Goal: Task Accomplishment & Management: Manage account settings

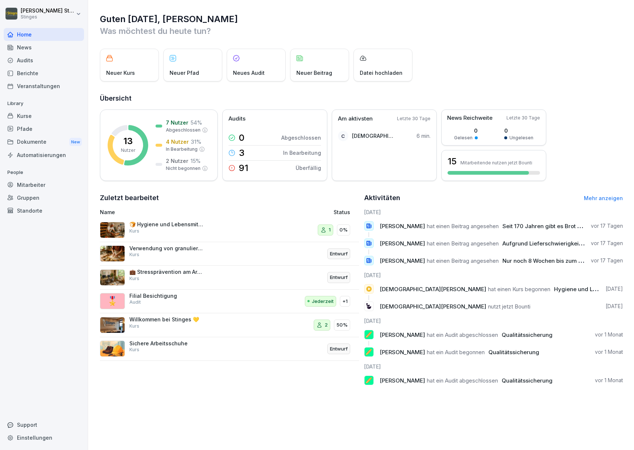
click at [50, 45] on div "News" at bounding box center [44, 47] width 80 height 13
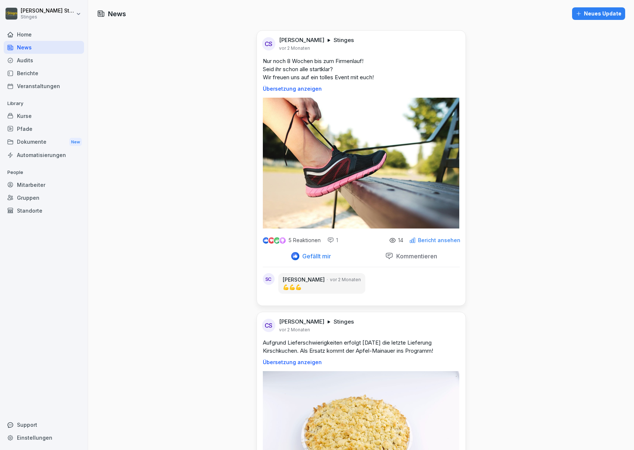
click at [580, 10] on div "Neues Update" at bounding box center [598, 14] width 46 height 8
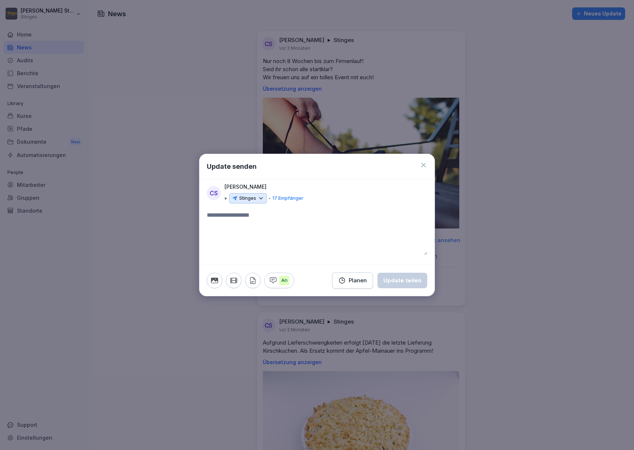
click at [248, 200] on p "Stinges" at bounding box center [247, 198] width 17 height 7
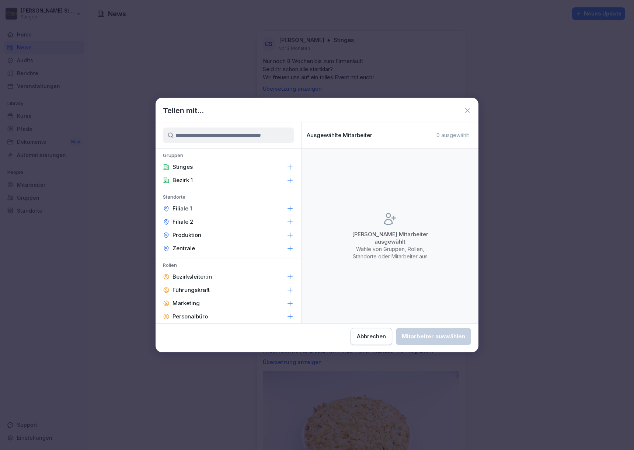
scroll to position [14, 0]
click at [204, 265] on p "Bezirksleiter:in" at bounding box center [191, 262] width 39 height 7
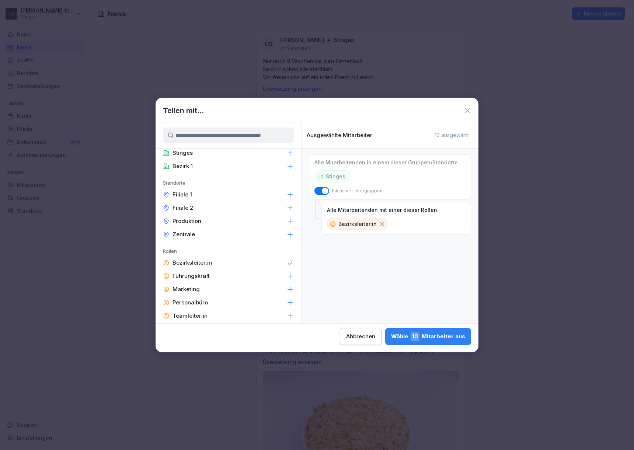
click at [288, 263] on icon at bounding box center [290, 262] width 5 height 4
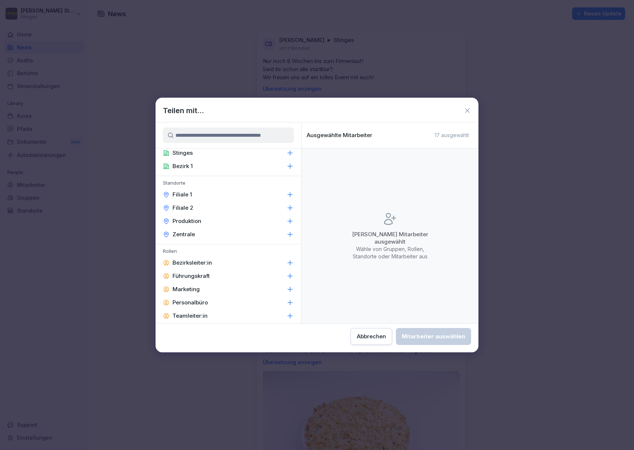
click at [223, 266] on div "Bezirksleiter:in" at bounding box center [228, 262] width 146 height 13
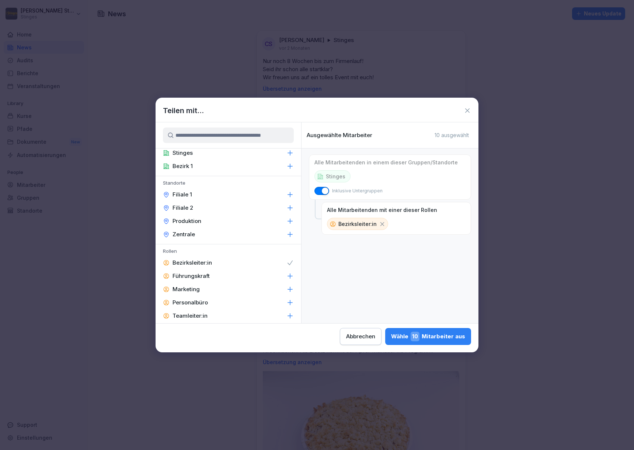
click at [234, 264] on div "Bezirksleiter:in" at bounding box center [228, 262] width 146 height 13
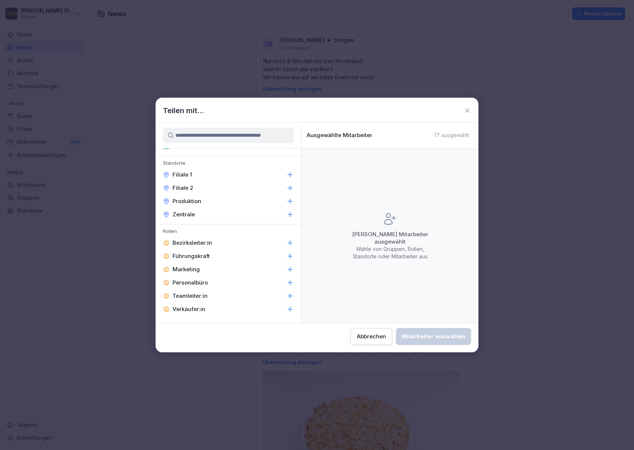
scroll to position [0, 0]
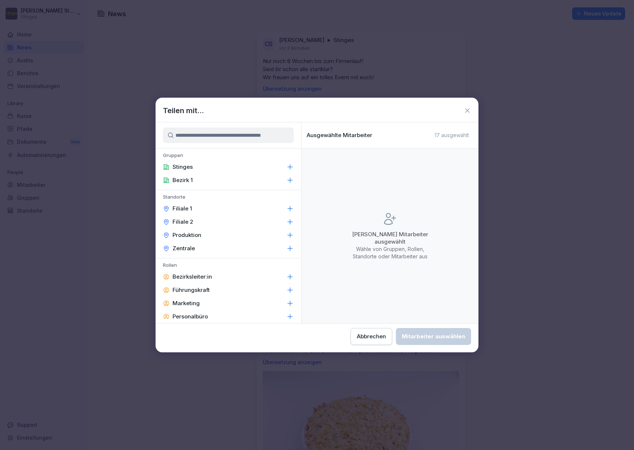
click at [469, 111] on icon at bounding box center [466, 110] width 7 height 7
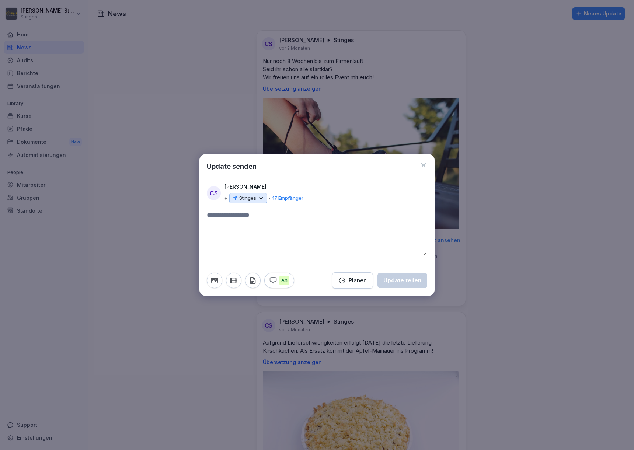
click at [425, 164] on icon at bounding box center [423, 165] width 4 height 4
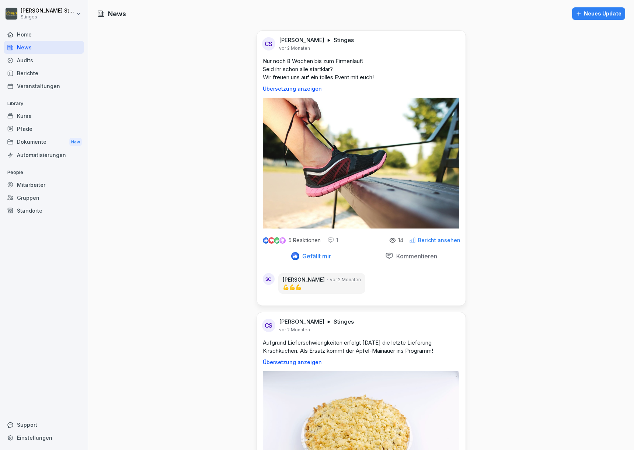
click at [29, 198] on div "Gruppen" at bounding box center [44, 197] width 80 height 13
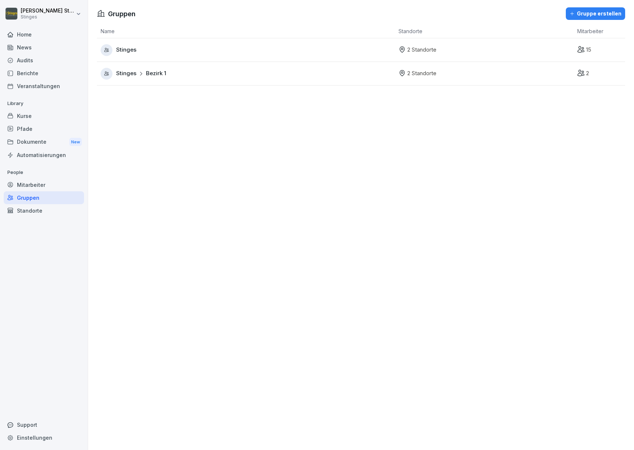
click at [584, 12] on div "Gruppe erstellen" at bounding box center [595, 14] width 52 height 8
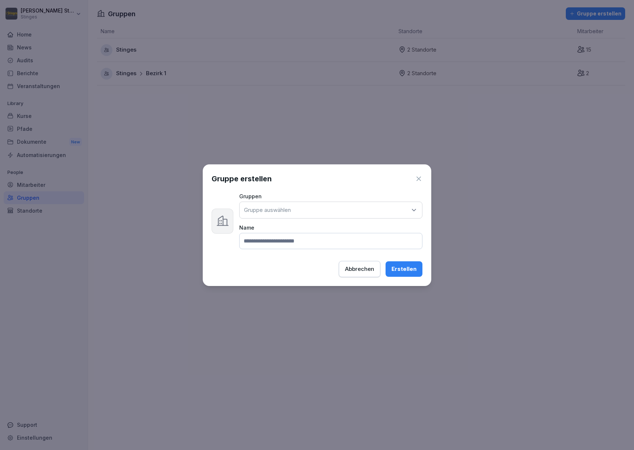
click at [349, 207] on div "Gruppe auswählen" at bounding box center [330, 210] width 183 height 17
click at [329, 172] on div "Gruppe erstellen Gruppen Gruppe auswählen Gruppen Stinges Bezirk 1 Name Abbrech…" at bounding box center [317, 225] width 228 height 122
click at [417, 209] on icon at bounding box center [413, 209] width 7 height 7
click at [342, 209] on div "Gruppe auswählen" at bounding box center [330, 210] width 183 height 17
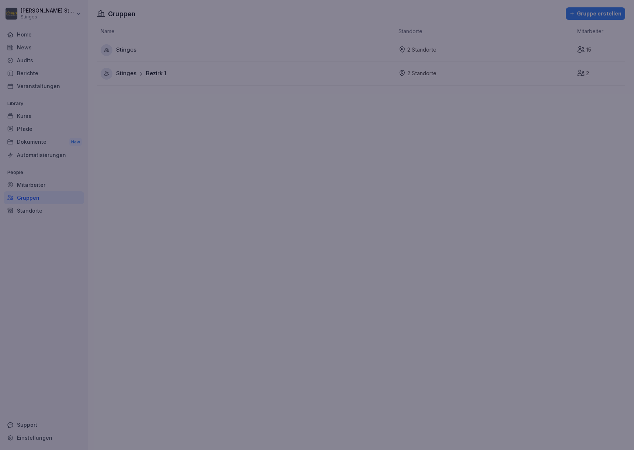
click at [110, 260] on div at bounding box center [317, 225] width 634 height 450
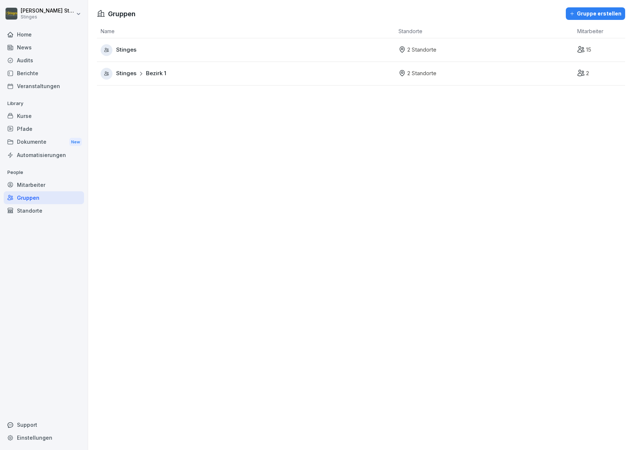
click at [29, 181] on div "Mitarbeiter" at bounding box center [44, 184] width 80 height 13
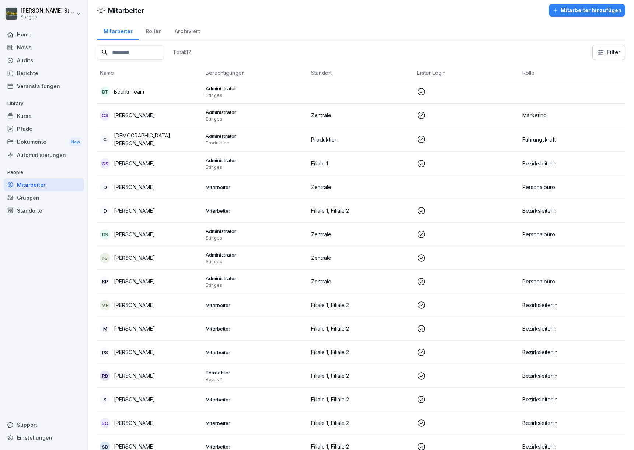
scroll to position [4, 0]
click at [164, 183] on div "D [PERSON_NAME]" at bounding box center [150, 187] width 100 height 10
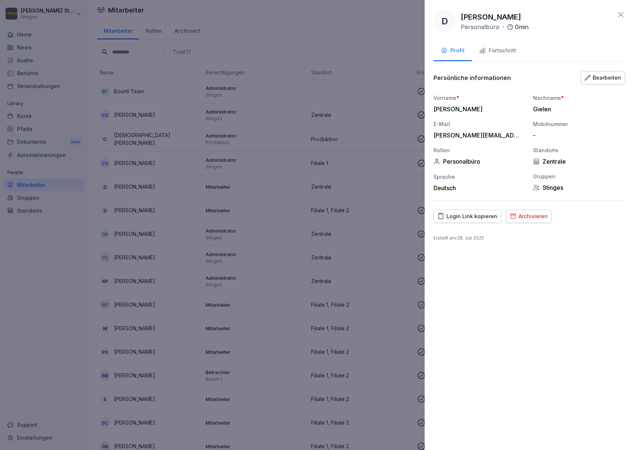
click at [607, 73] on button "Bearbeiten" at bounding box center [602, 77] width 45 height 13
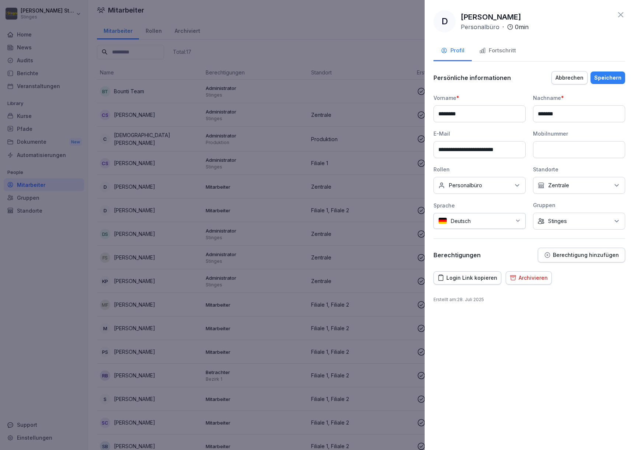
click at [573, 74] on div "Abbrechen" at bounding box center [569, 78] width 28 height 8
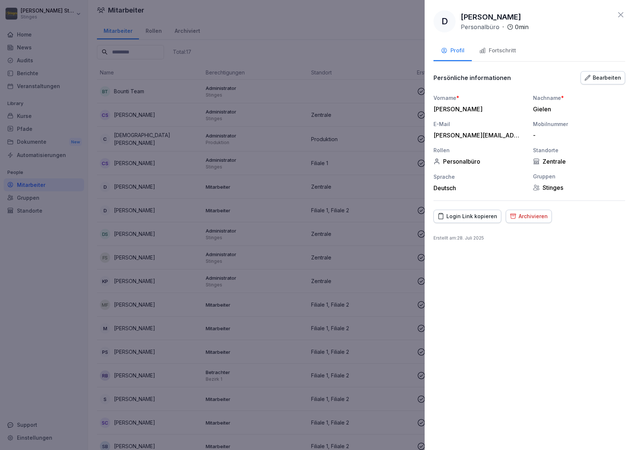
click at [511, 213] on icon "button" at bounding box center [513, 216] width 7 height 7
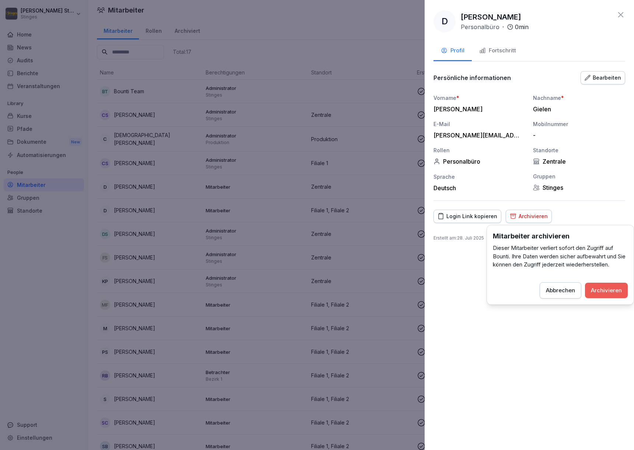
click at [573, 288] on div "Abbrechen" at bounding box center [560, 290] width 29 height 8
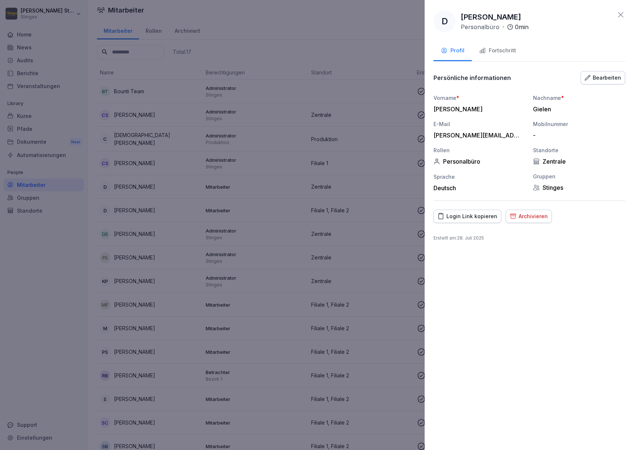
click at [619, 12] on icon at bounding box center [620, 14] width 9 height 9
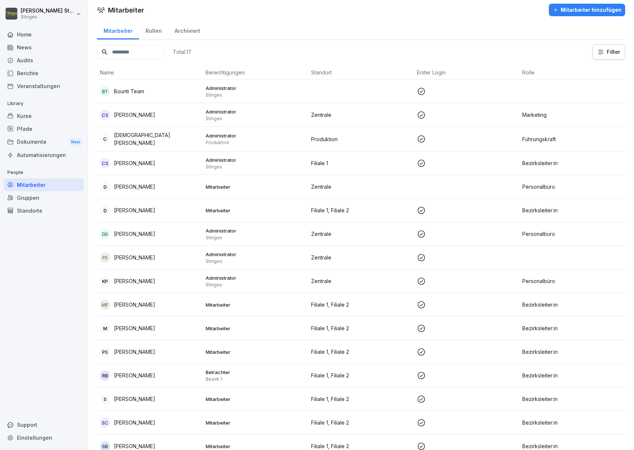
click at [364, 189] on td "Zentrale" at bounding box center [361, 187] width 106 height 24
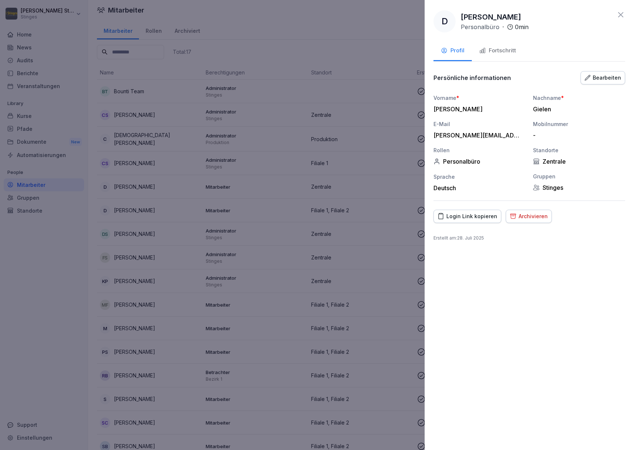
click at [589, 74] on div "Bearbeiten" at bounding box center [602, 78] width 36 height 8
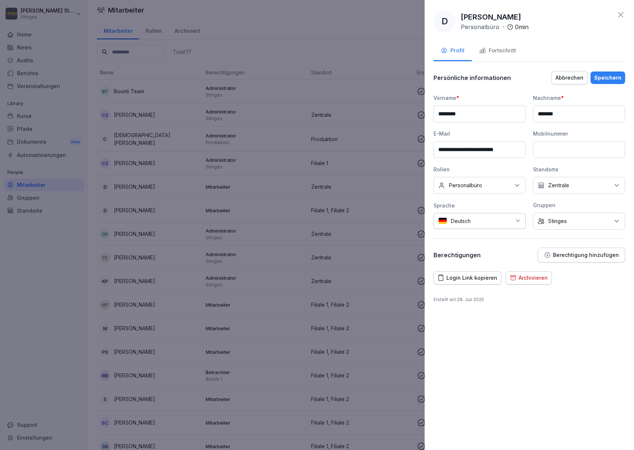
click at [489, 56] on button "Fortschritt" at bounding box center [498, 51] width 52 height 20
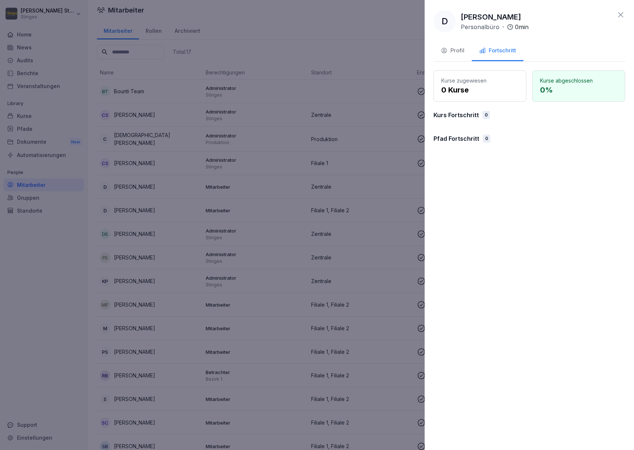
click at [463, 51] on div "Profil" at bounding box center [453, 50] width 24 height 8
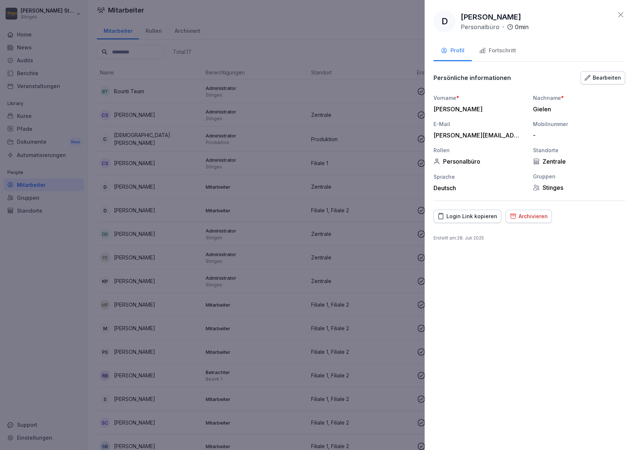
click at [525, 215] on div "Archivieren" at bounding box center [529, 216] width 38 height 8
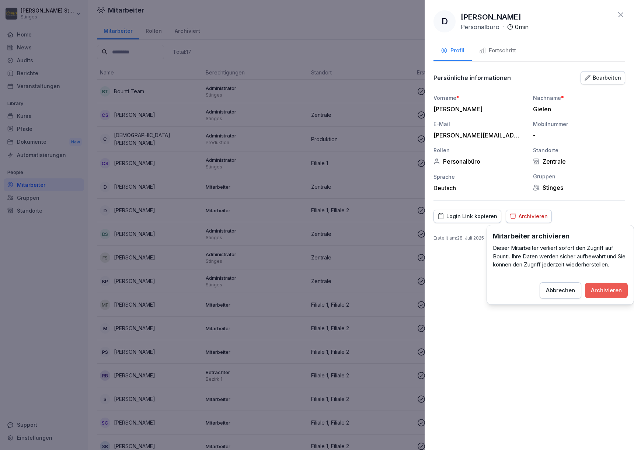
click at [608, 289] on div "Archivieren" at bounding box center [606, 290] width 31 height 8
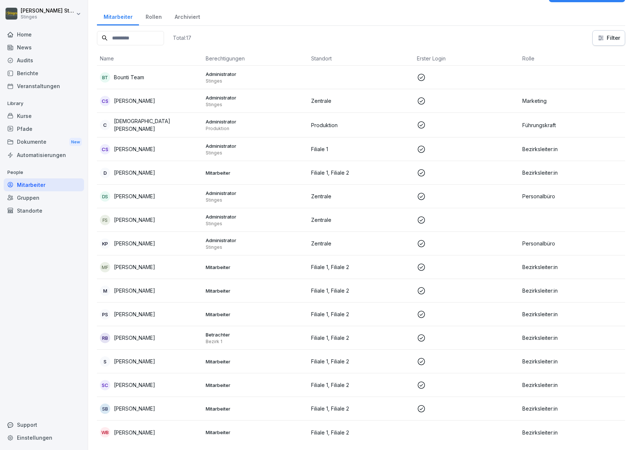
scroll to position [21, 0]
click at [501, 431] on td at bounding box center [467, 432] width 106 height 24
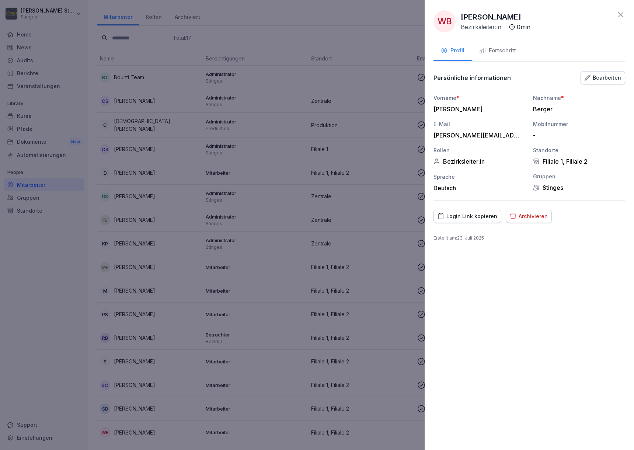
click at [522, 215] on div "Archivieren" at bounding box center [529, 216] width 38 height 8
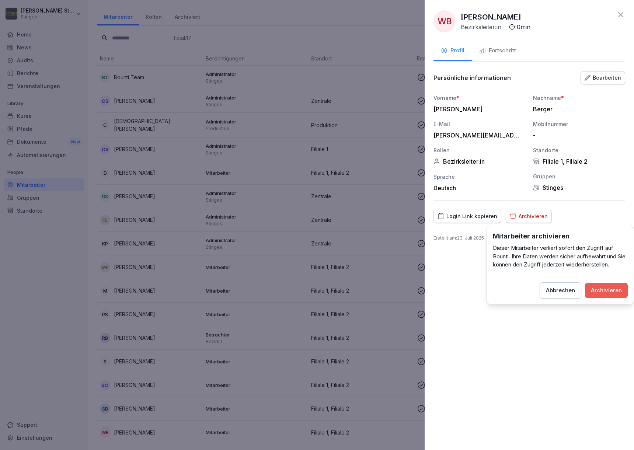
click at [598, 288] on div "Archivieren" at bounding box center [606, 290] width 31 height 8
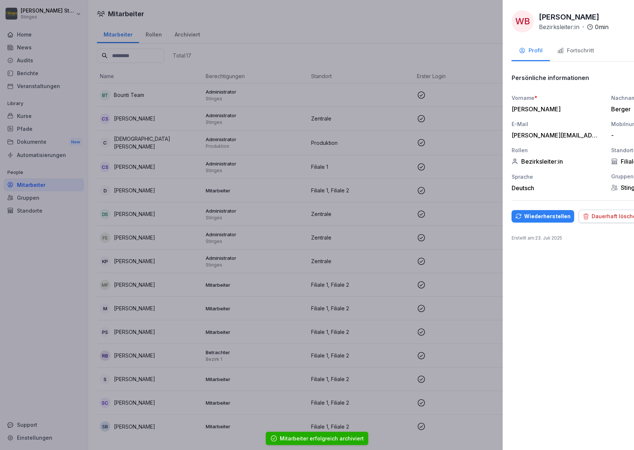
scroll to position [0, 0]
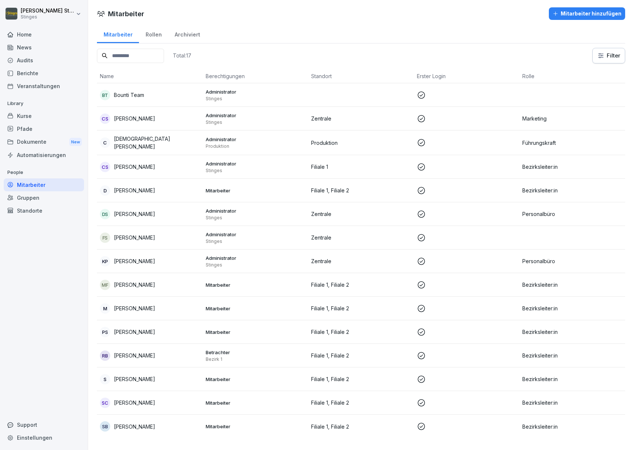
click at [554, 164] on p "Bezirksleiter:in" at bounding box center [572, 167] width 100 height 8
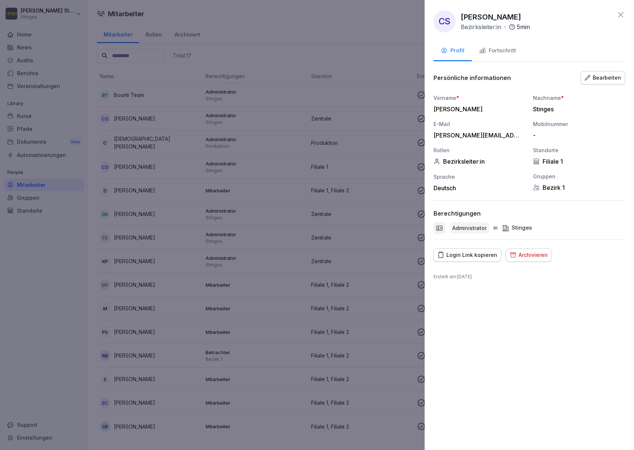
click at [620, 14] on icon at bounding box center [620, 14] width 5 height 5
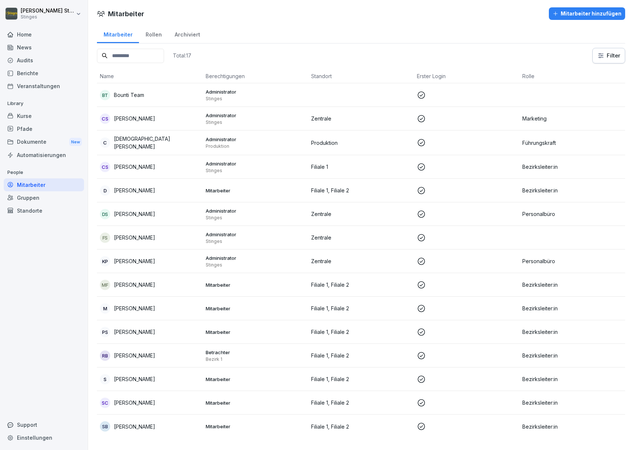
click at [25, 50] on div "News" at bounding box center [44, 47] width 80 height 13
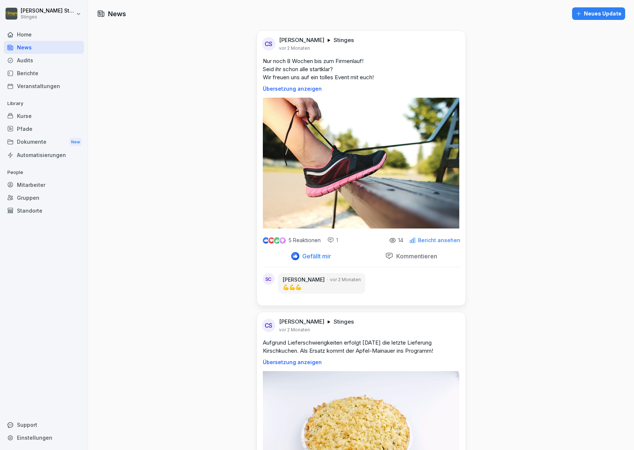
click at [589, 13] on div "Neues Update" at bounding box center [598, 14] width 46 height 8
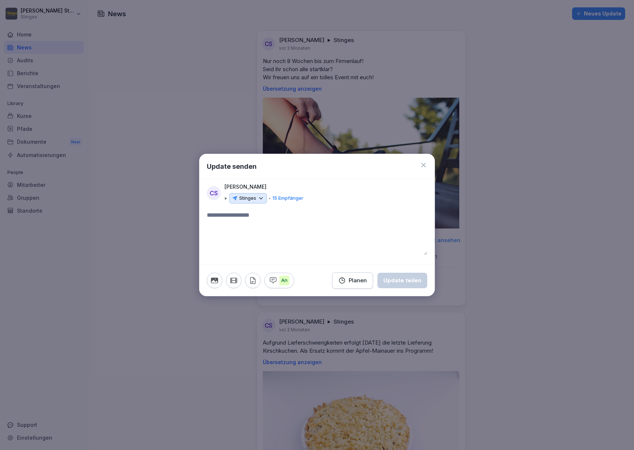
click at [284, 198] on p "15 Empfänger" at bounding box center [287, 198] width 31 height 7
click at [253, 200] on p "Stinges" at bounding box center [247, 198] width 17 height 7
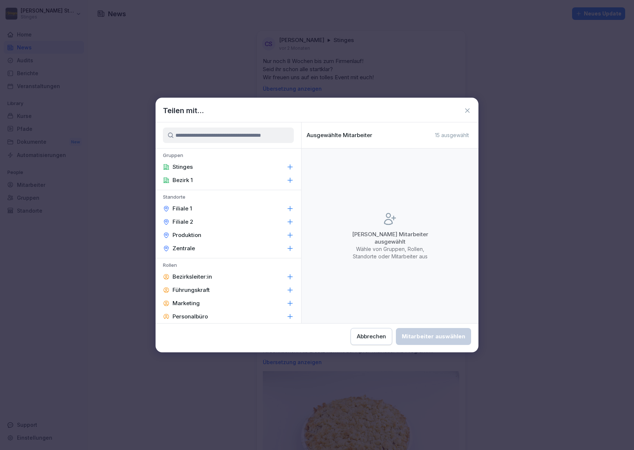
click at [202, 279] on p "Bezirksleiter:in" at bounding box center [191, 276] width 39 height 7
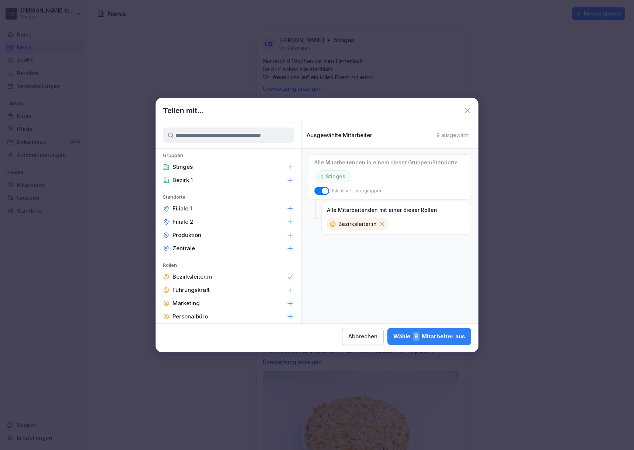
click at [393, 335] on div "Wähle 9 Mitarbeiter aus" at bounding box center [429, 337] width 72 height 10
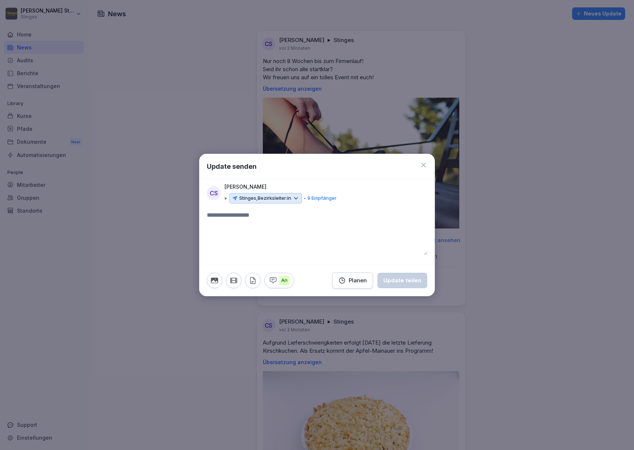
click at [245, 211] on textarea at bounding box center [317, 233] width 220 height 44
type textarea "**********"
click at [425, 163] on icon at bounding box center [423, 164] width 7 height 7
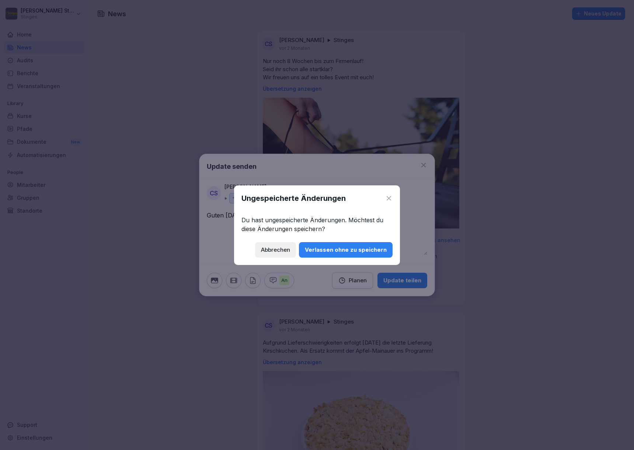
click at [366, 249] on div "Verlassen ohne zu speichern" at bounding box center [346, 250] width 82 height 8
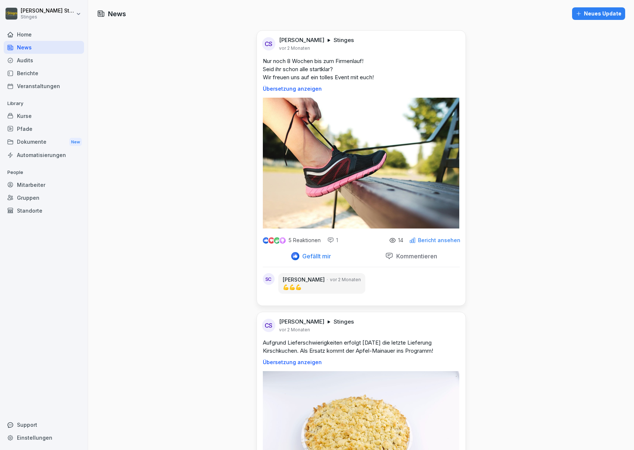
click at [57, 32] on div "Home" at bounding box center [44, 34] width 80 height 13
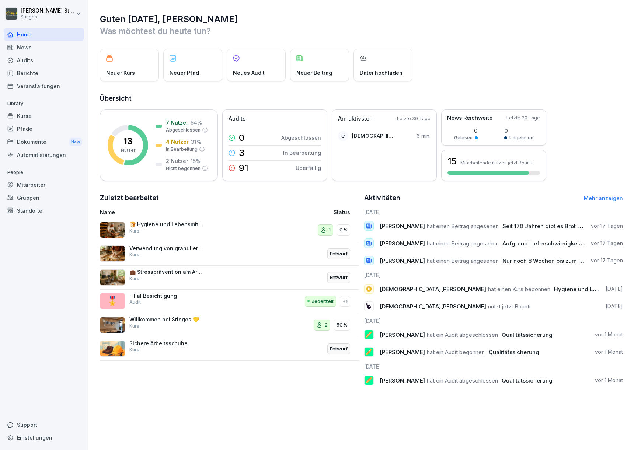
click at [73, 14] on html "[PERSON_NAME] Stinges Home News Audits Berichte Veranstaltungen Library Kurse P…" at bounding box center [317, 225] width 634 height 450
click at [66, 34] on div "Einstellungen" at bounding box center [47, 33] width 73 height 14
select select "**"
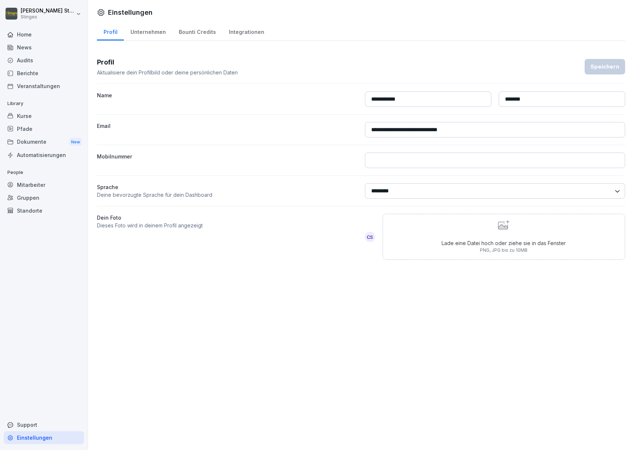
click at [140, 29] on div "Unternehmen" at bounding box center [148, 31] width 48 height 19
select select "**"
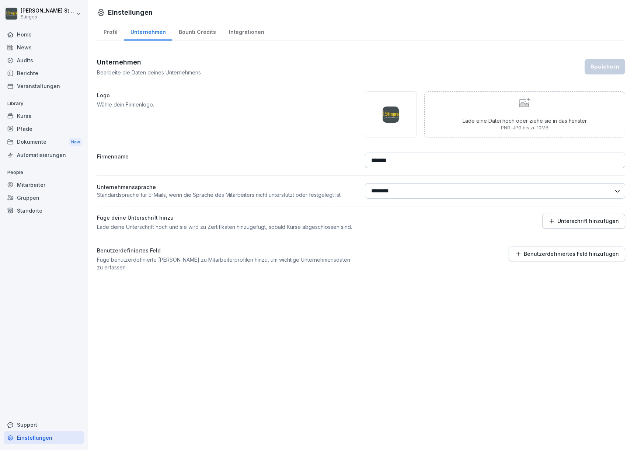
click at [394, 118] on div at bounding box center [391, 114] width 52 height 46
click at [392, 119] on img at bounding box center [390, 114] width 16 height 16
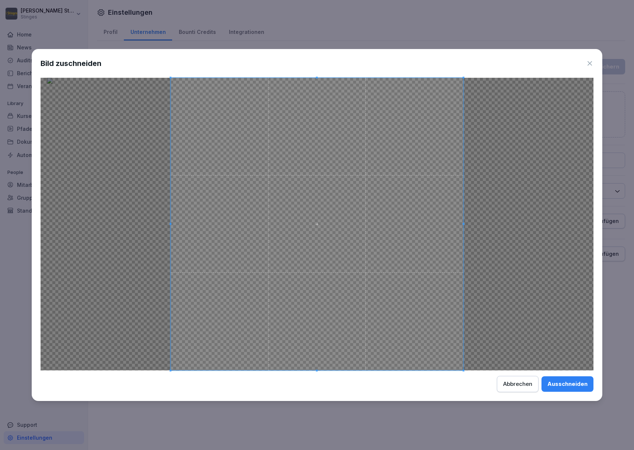
click at [524, 370] on div at bounding box center [317, 224] width 553 height 293
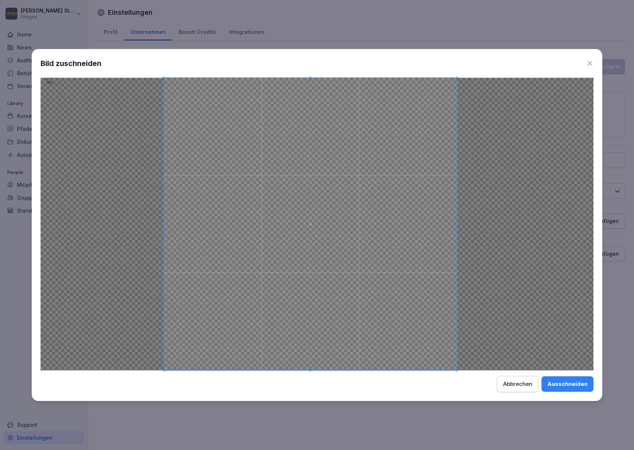
click at [375, 317] on span at bounding box center [310, 224] width 293 height 293
click at [521, 382] on div "Abbrechen" at bounding box center [517, 384] width 29 height 8
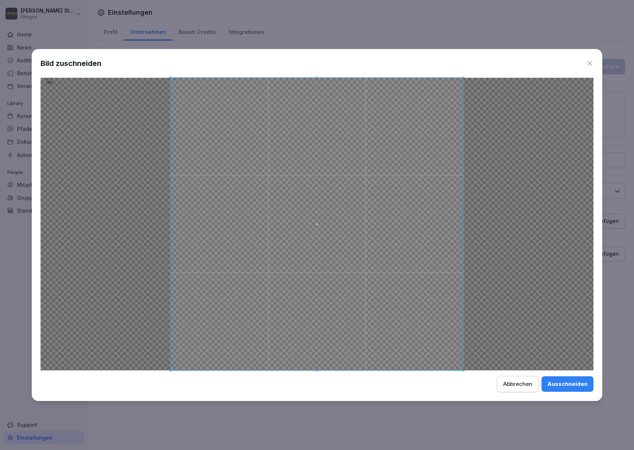
click at [512, 383] on div "Abbrechen" at bounding box center [517, 384] width 29 height 8
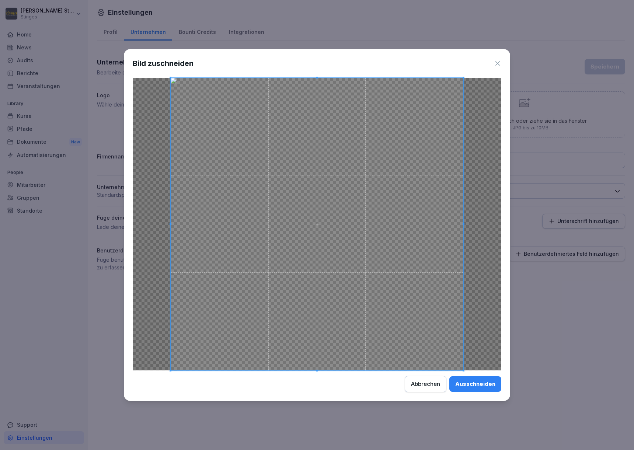
click at [410, 378] on button "Abbrechen" at bounding box center [426, 384] width 42 height 16
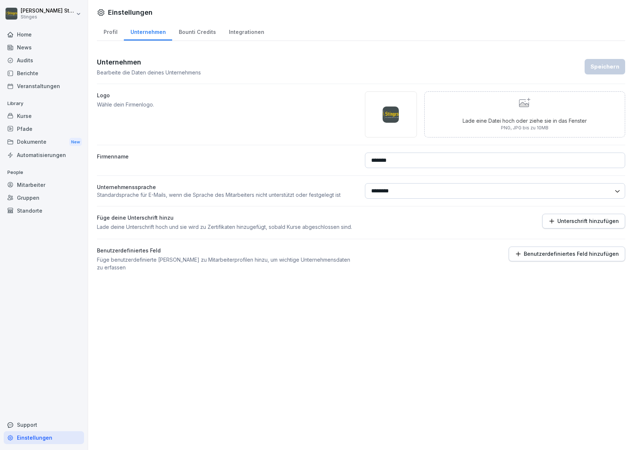
click at [26, 38] on div "Home" at bounding box center [44, 34] width 80 height 13
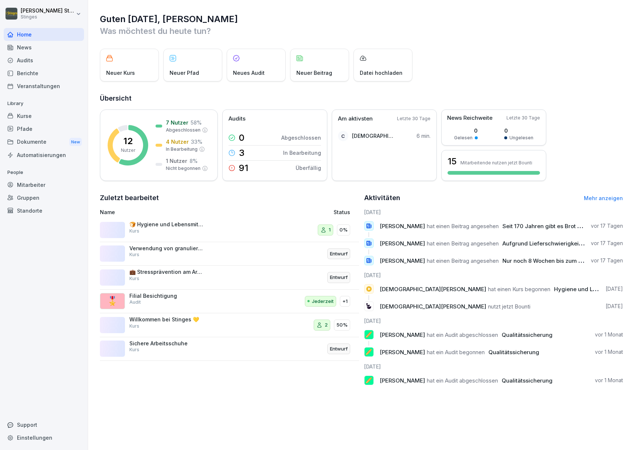
click at [25, 45] on div "News" at bounding box center [44, 47] width 80 height 13
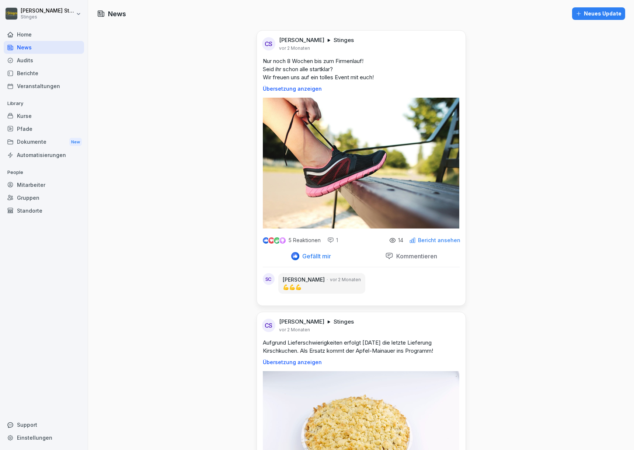
click at [17, 118] on div "Kurse" at bounding box center [44, 115] width 80 height 13
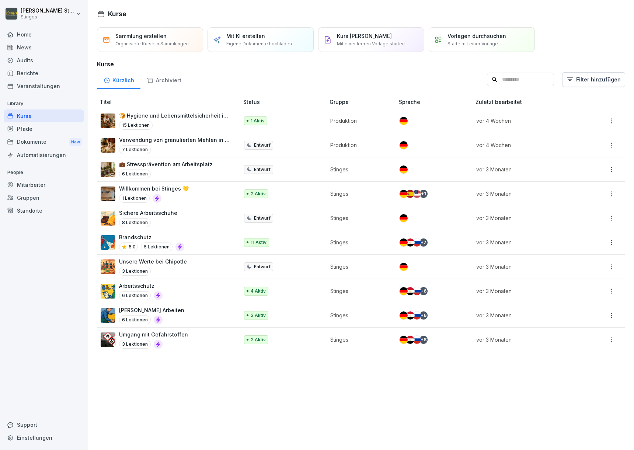
click at [20, 127] on div "Pfade" at bounding box center [44, 128] width 80 height 13
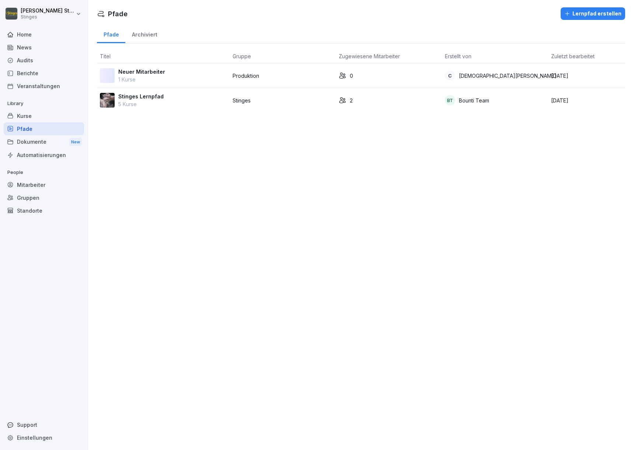
click at [25, 71] on div "Berichte" at bounding box center [44, 73] width 80 height 13
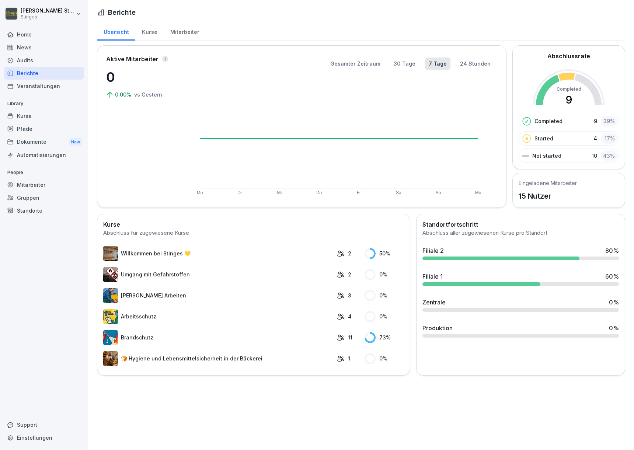
click at [26, 50] on div "News" at bounding box center [44, 47] width 80 height 13
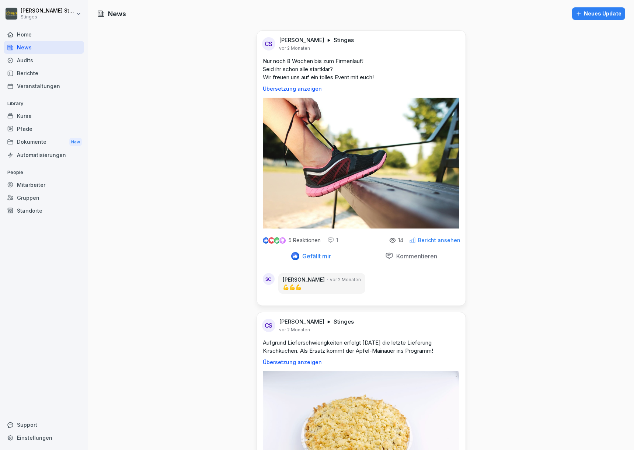
click at [597, 12] on div "Neues Update" at bounding box center [598, 14] width 46 height 8
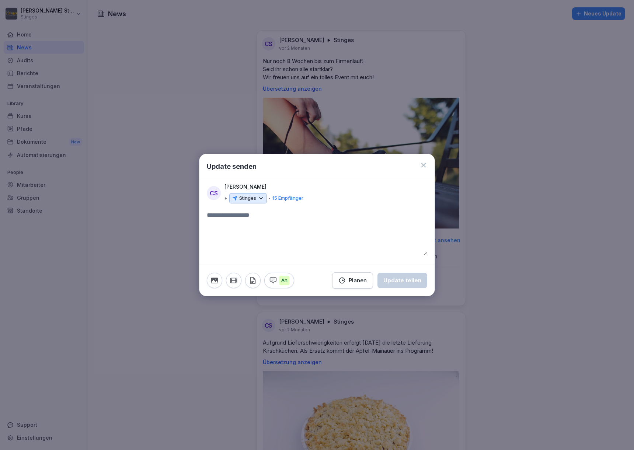
click at [421, 167] on icon at bounding box center [423, 165] width 4 height 4
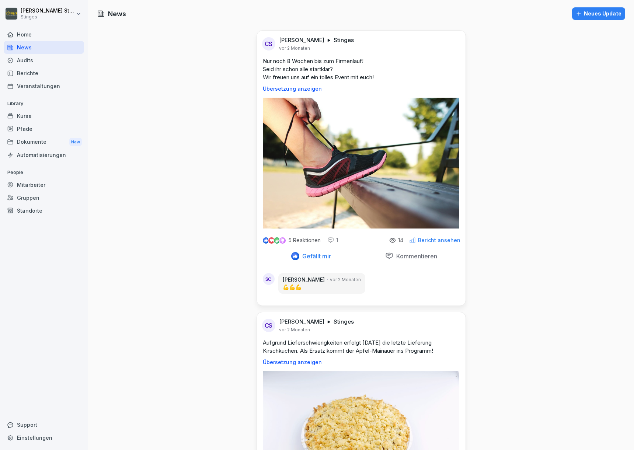
click at [38, 117] on div "Kurse" at bounding box center [44, 115] width 80 height 13
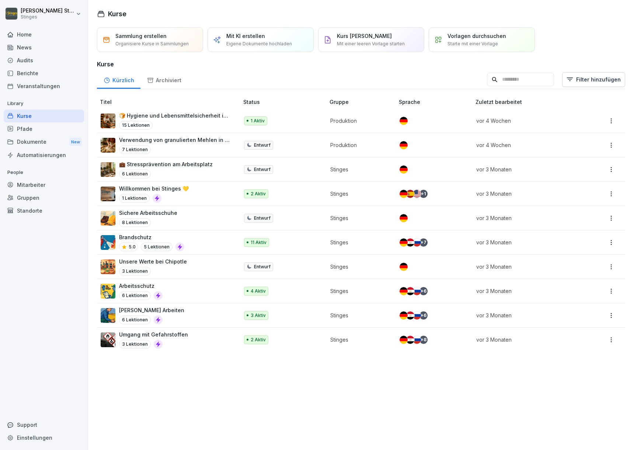
click at [23, 140] on div "Dokumente New" at bounding box center [44, 142] width 80 height 14
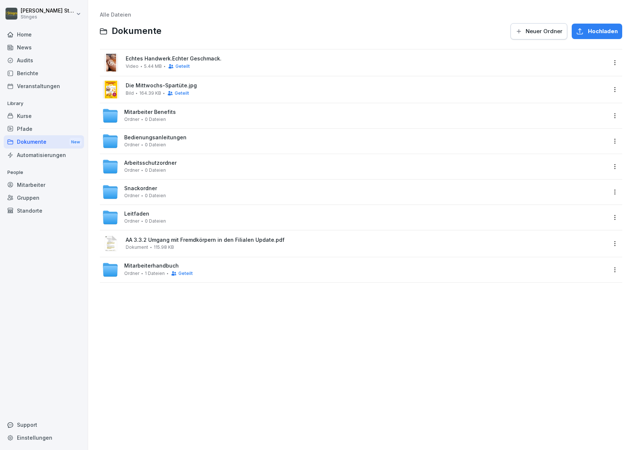
click at [29, 134] on div "Pfade" at bounding box center [44, 128] width 80 height 13
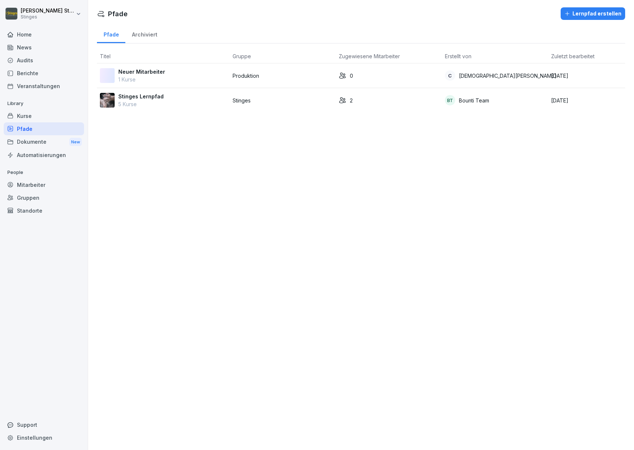
click at [52, 191] on div "Gruppen" at bounding box center [44, 197] width 80 height 13
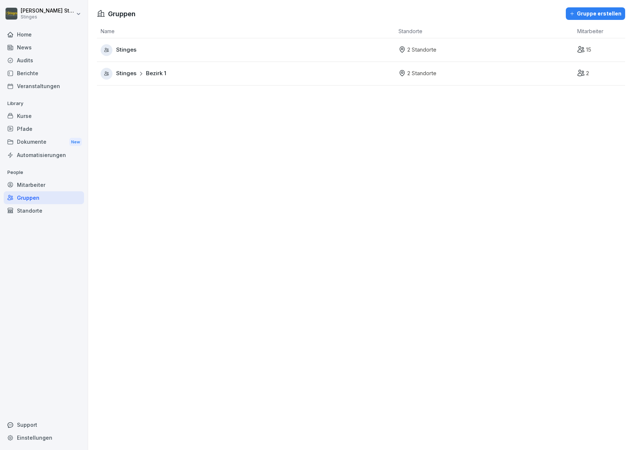
click at [56, 205] on div "Standorte" at bounding box center [44, 210] width 80 height 13
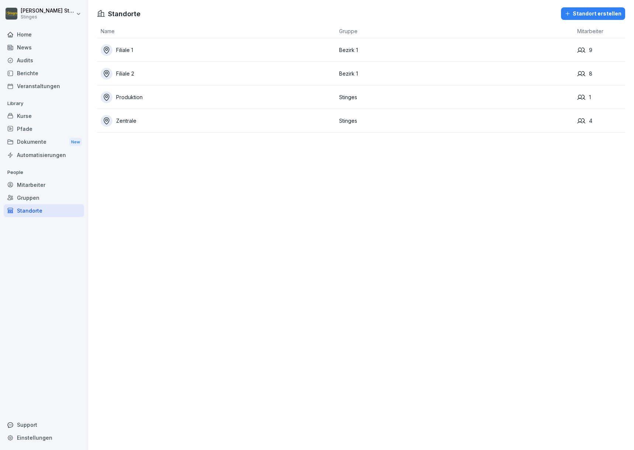
click at [155, 46] on div "Filiale 1" at bounding box center [218, 50] width 235 height 12
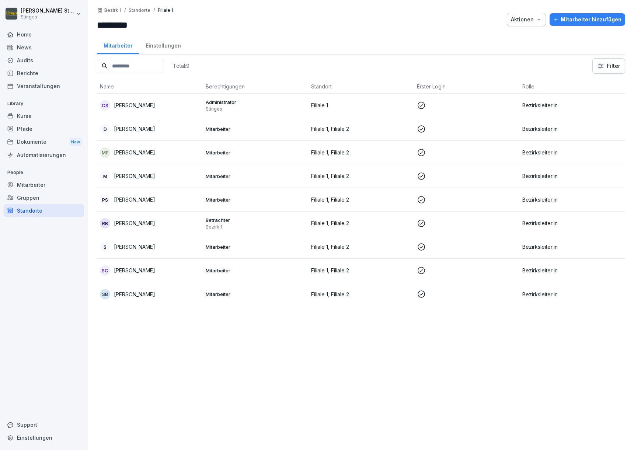
click at [144, 48] on div "Einstellungen" at bounding box center [163, 44] width 48 height 19
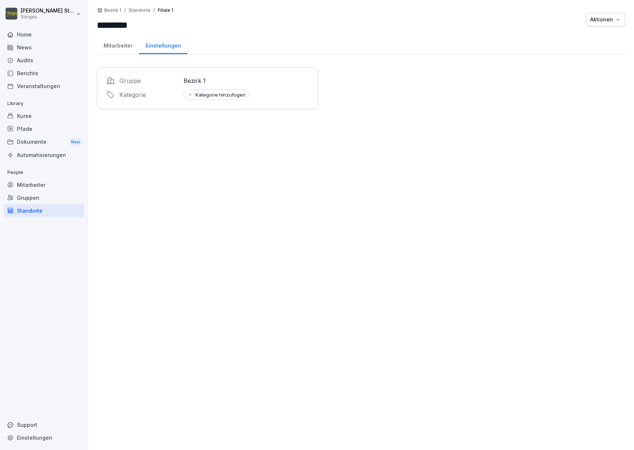
click at [121, 46] on div "Mitarbeiter" at bounding box center [118, 44] width 42 height 19
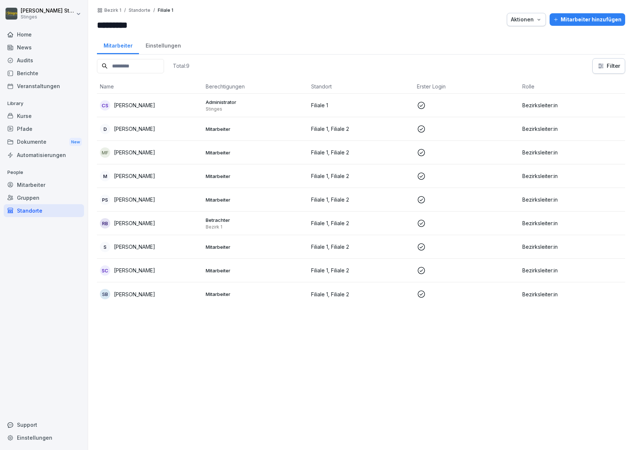
click at [55, 62] on div "Audits" at bounding box center [44, 60] width 80 height 13
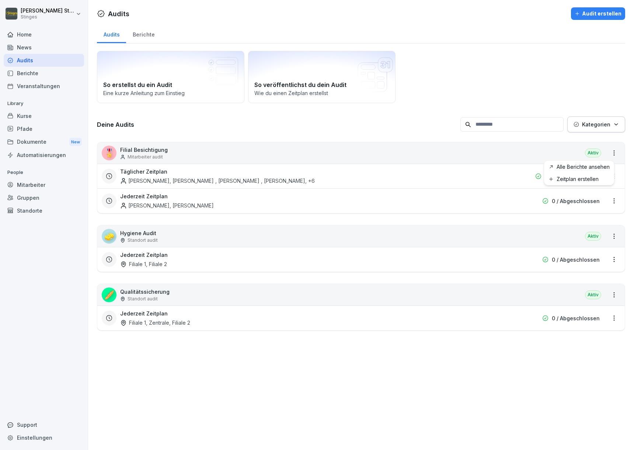
click at [609, 154] on html "[PERSON_NAME] Stinges Home News Audits Berichte Veranstaltungen Library Kurse P…" at bounding box center [317, 225] width 634 height 450
click at [490, 158] on html "[PERSON_NAME] Stinges Home News Audits Berichte Veranstaltungen Library Kurse P…" at bounding box center [317, 225] width 634 height 450
click at [608, 178] on html "[PERSON_NAME] Stinges Home News Audits Berichte Veranstaltungen Library Kurse P…" at bounding box center [317, 225] width 634 height 450
click at [588, 206] on div "Zeitplan bearbeiten" at bounding box center [579, 202] width 70 height 12
click at [609, 176] on html "[PERSON_NAME] Stinges Home News Audits Berichte Veranstaltungen Library Kurse P…" at bounding box center [317, 225] width 634 height 450
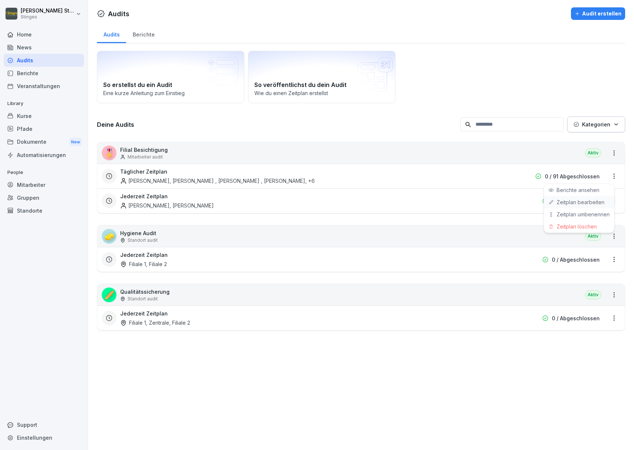
click at [0, 0] on link "Zeitplan bearbeiten" at bounding box center [0, 0] width 0 height 0
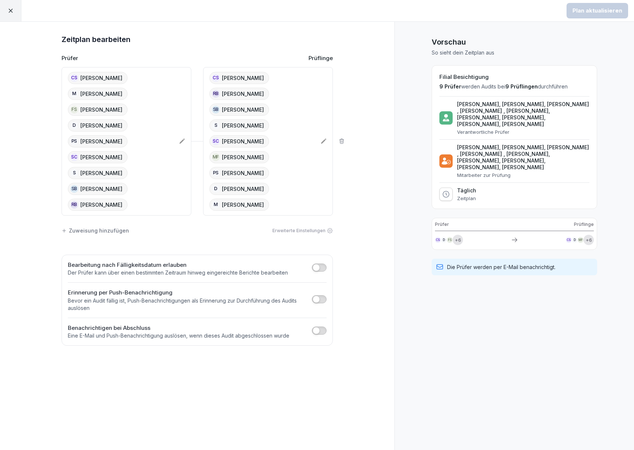
click at [343, 138] on icon at bounding box center [342, 141] width 6 height 6
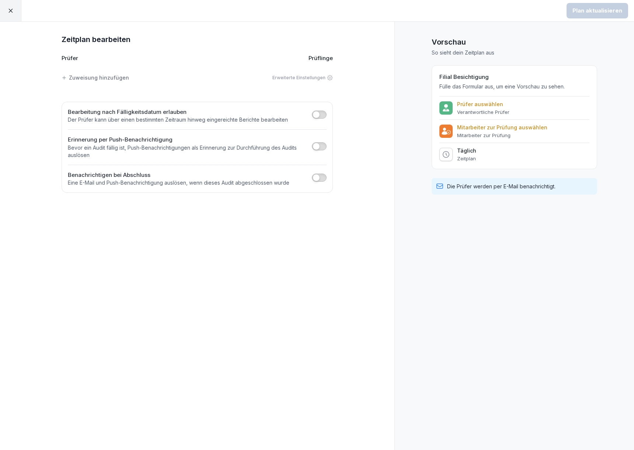
click at [115, 80] on div "Zuweisung hinzufügen" at bounding box center [95, 78] width 67 height 8
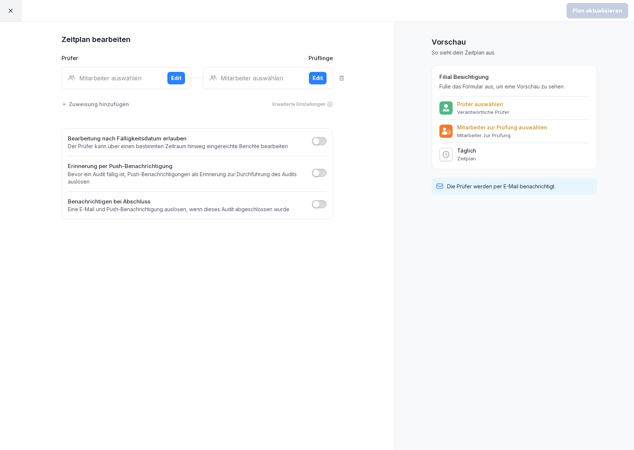
click at [123, 81] on div "Mitarbeiter auswählen" at bounding box center [115, 78] width 94 height 9
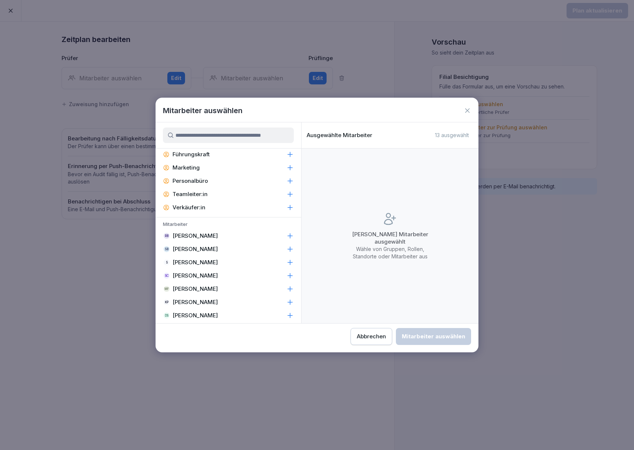
scroll to position [248, 0]
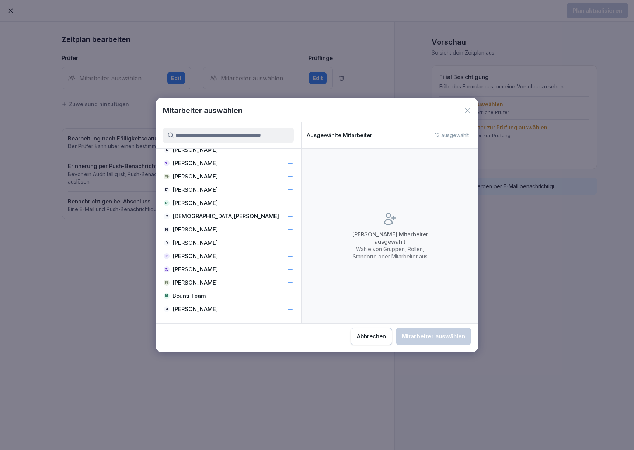
click at [193, 260] on div "CS [PERSON_NAME]" at bounding box center [228, 255] width 146 height 13
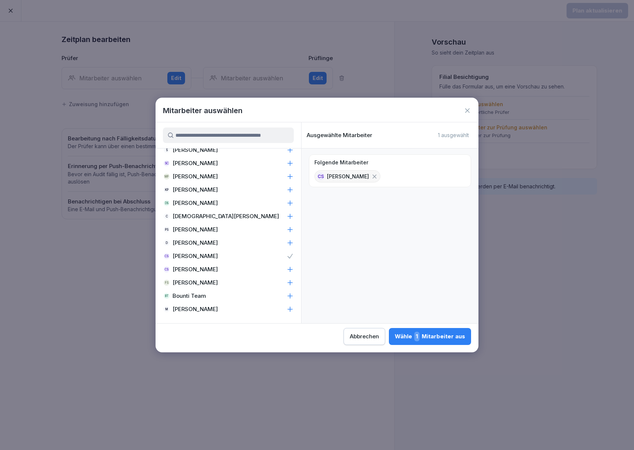
click at [395, 333] on div "Wähle 1 Mitarbeiter aus" at bounding box center [430, 337] width 70 height 10
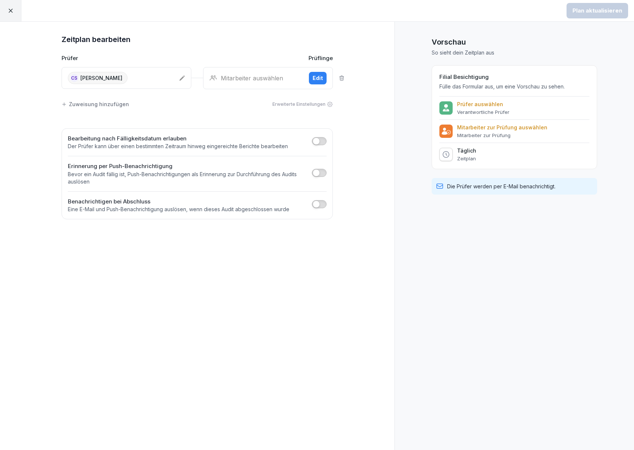
click at [318, 77] on div "Edit" at bounding box center [317, 78] width 10 height 8
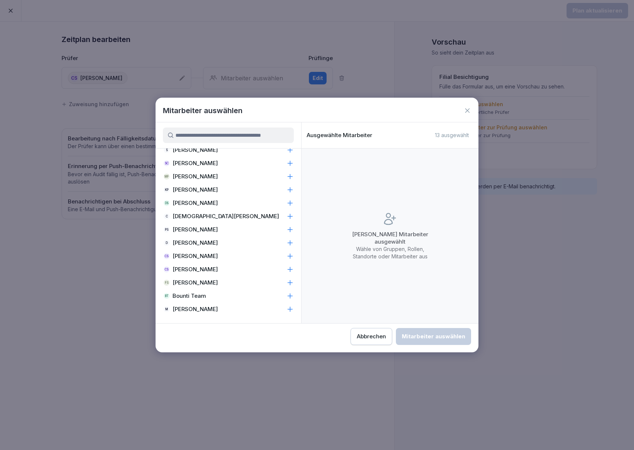
click at [178, 309] on p "[PERSON_NAME]" at bounding box center [194, 308] width 45 height 7
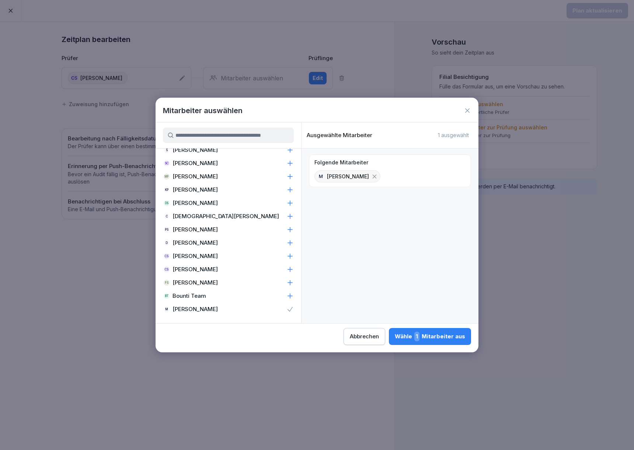
click at [185, 240] on p "[PERSON_NAME]" at bounding box center [194, 242] width 45 height 7
click at [189, 231] on p "[PERSON_NAME]" at bounding box center [194, 229] width 45 height 7
click at [209, 164] on div "SC [PERSON_NAME]" at bounding box center [228, 163] width 146 height 13
click at [215, 150] on div "S [PERSON_NAME]" at bounding box center [228, 149] width 146 height 13
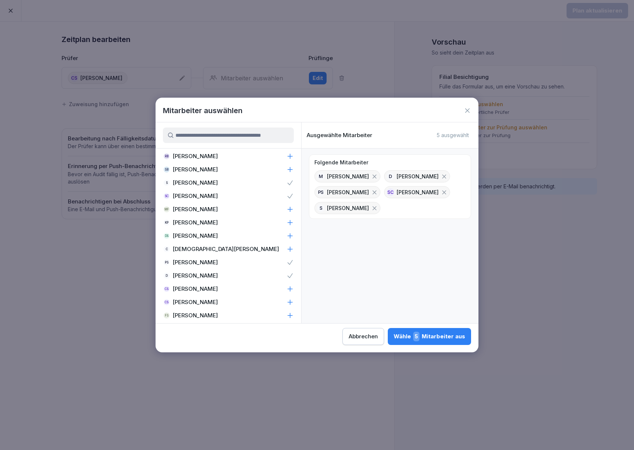
click at [211, 169] on div "SB [PERSON_NAME]" at bounding box center [228, 169] width 146 height 13
click at [216, 158] on div "RB [PERSON_NAME]" at bounding box center [228, 156] width 146 height 13
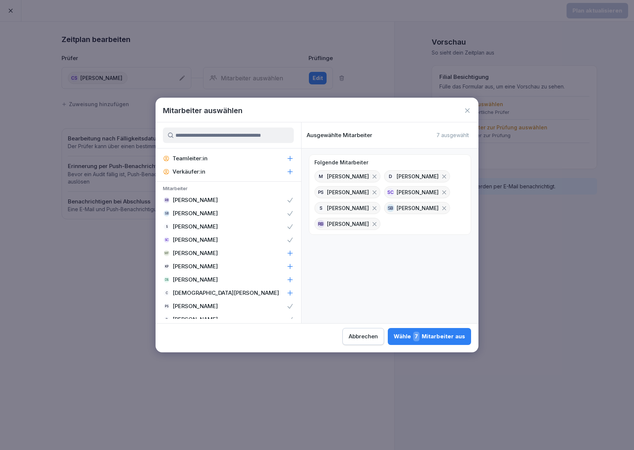
scroll to position [248, 0]
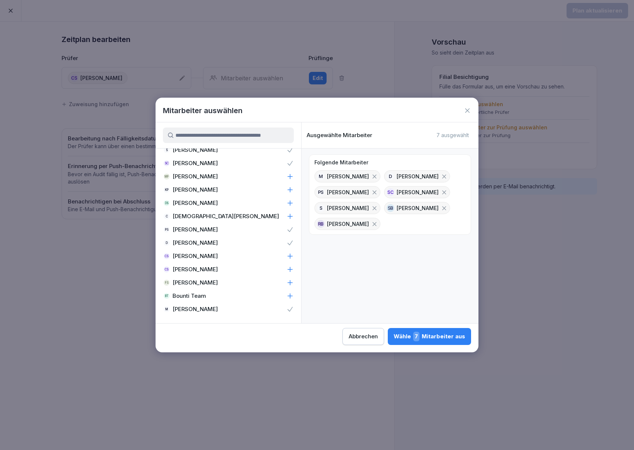
click at [393, 337] on div "Wähle 7 Mitarbeiter aus" at bounding box center [428, 337] width 71 height 10
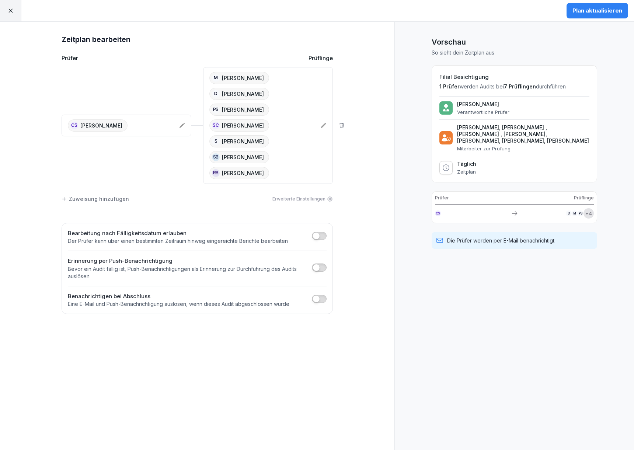
click at [596, 11] on div "Plan aktualisieren" at bounding box center [597, 11] width 50 height 8
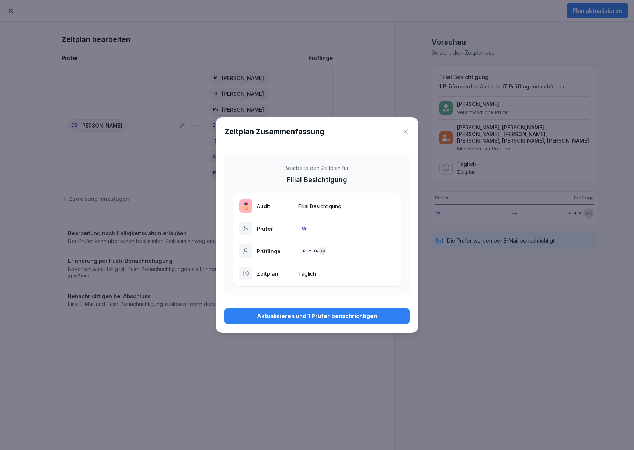
click at [304, 314] on div "Aktualisieren und 1 Prüfer benachrichtigen" at bounding box center [316, 316] width 173 height 8
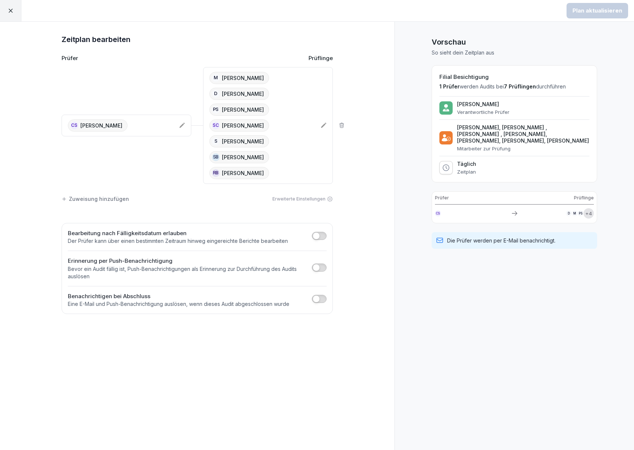
click at [10, 5] on div at bounding box center [10, 10] width 21 height 21
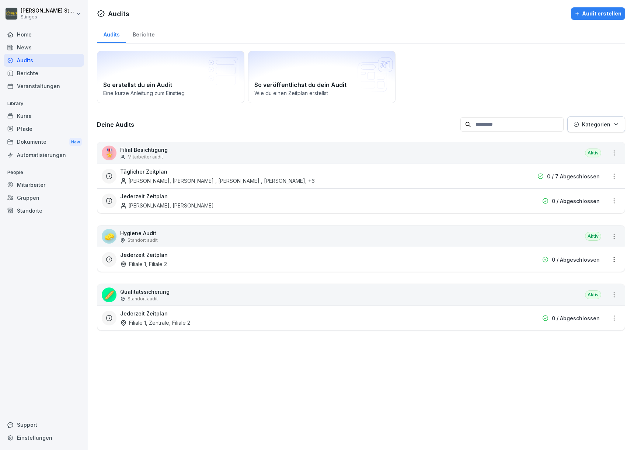
click at [32, 38] on div "Home" at bounding box center [44, 34] width 80 height 13
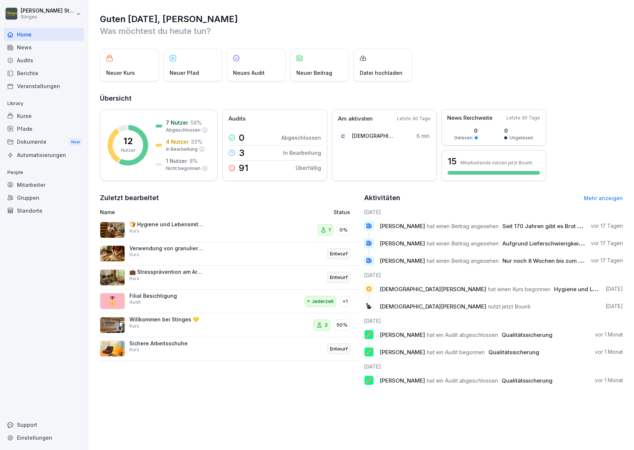
click at [19, 115] on div "Kurse" at bounding box center [44, 115] width 80 height 13
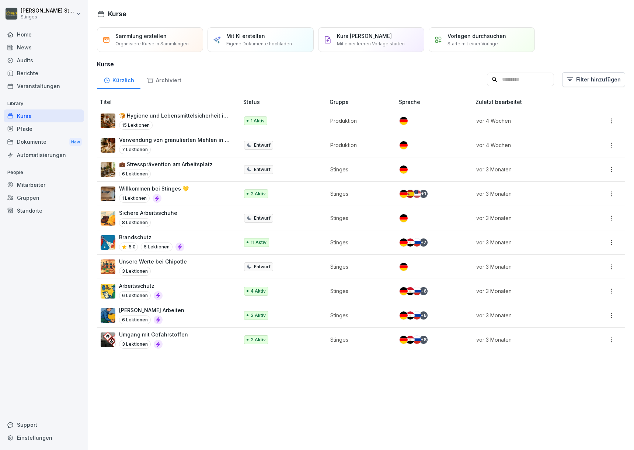
click at [27, 128] on div "Pfade" at bounding box center [44, 128] width 80 height 13
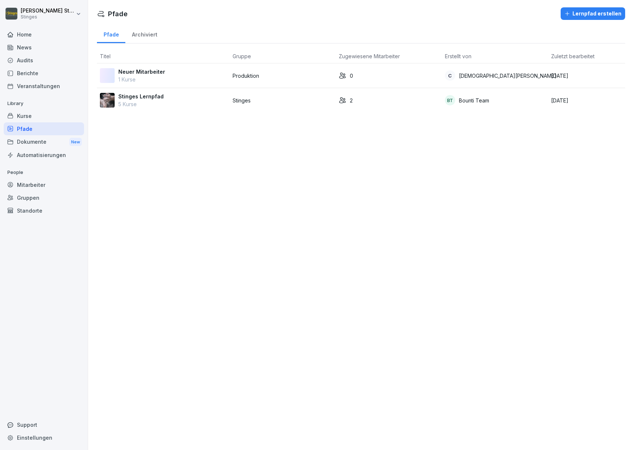
click at [18, 112] on div "Kurse" at bounding box center [44, 115] width 80 height 13
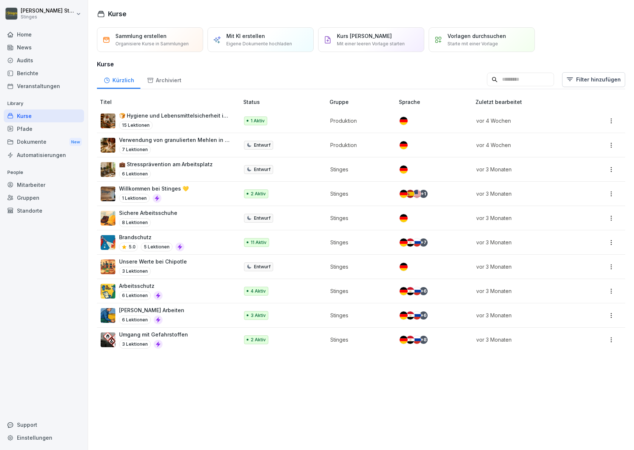
click at [35, 140] on div "Dokumente New" at bounding box center [44, 142] width 80 height 14
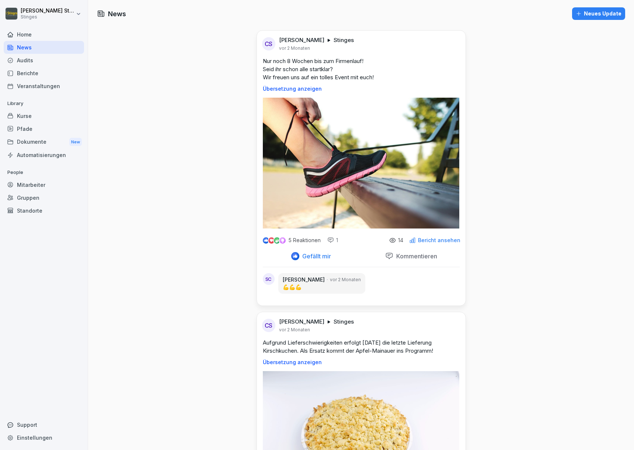
click at [37, 142] on div "Dokumente New" at bounding box center [44, 142] width 80 height 14
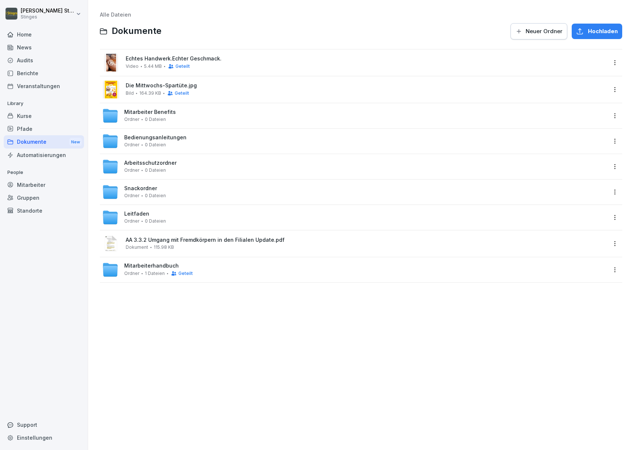
click at [38, 155] on div "Automatisierungen" at bounding box center [44, 154] width 80 height 13
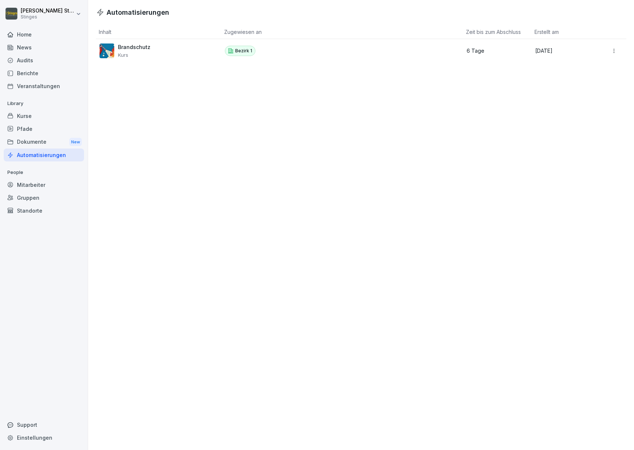
click at [43, 138] on div "Dokumente New" at bounding box center [44, 142] width 80 height 14
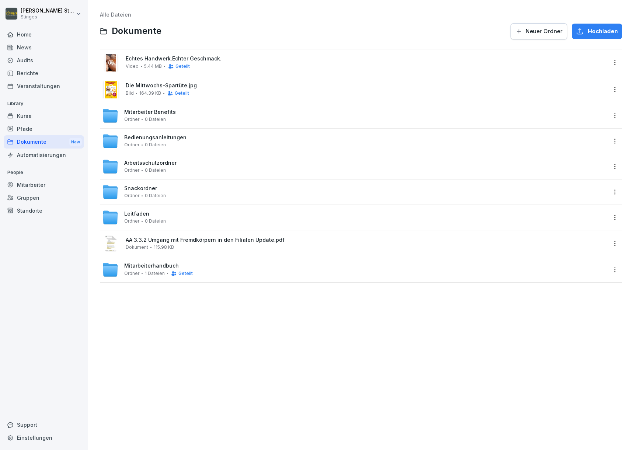
click at [29, 187] on div "Mitarbeiter" at bounding box center [44, 184] width 80 height 13
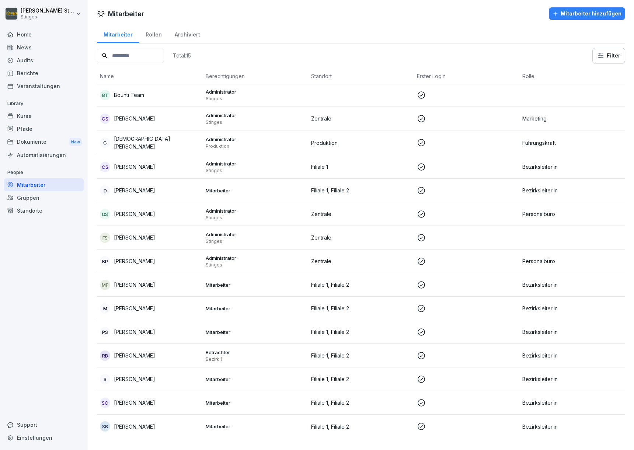
click at [46, 147] on div "Dokumente New" at bounding box center [44, 142] width 80 height 14
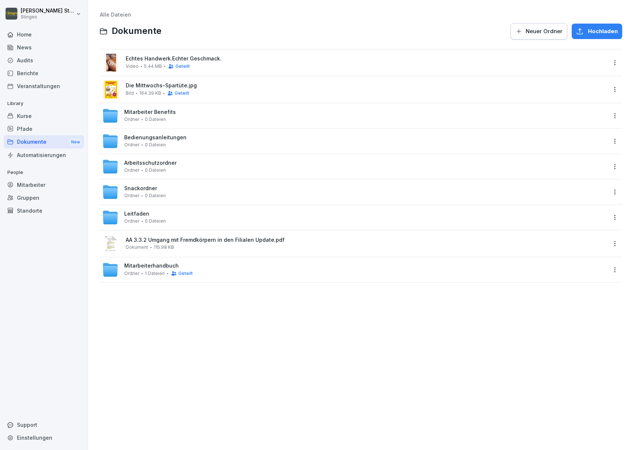
click at [27, 130] on div "Pfade" at bounding box center [44, 128] width 80 height 13
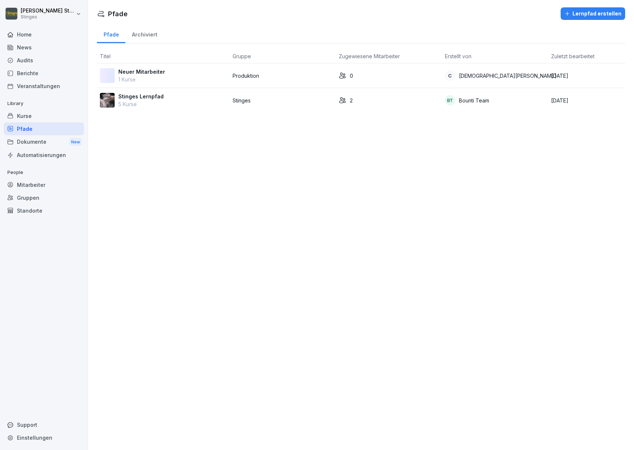
click at [37, 112] on div "Kurse" at bounding box center [44, 115] width 80 height 13
